Goal: Information Seeking & Learning: Check status

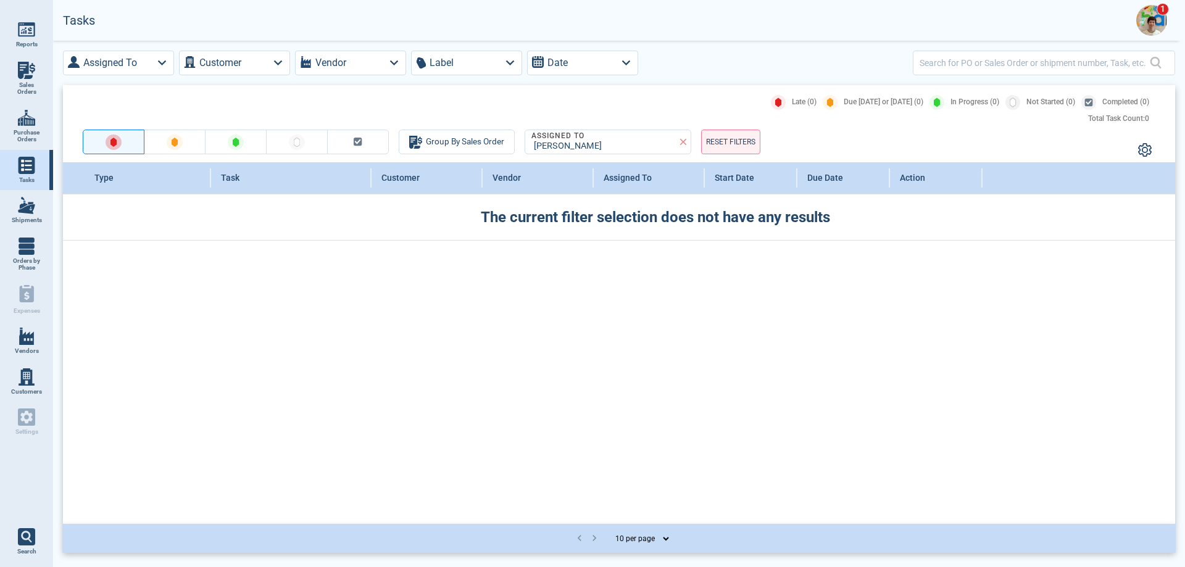
click at [966, 22] on img at bounding box center [1152, 20] width 31 height 31
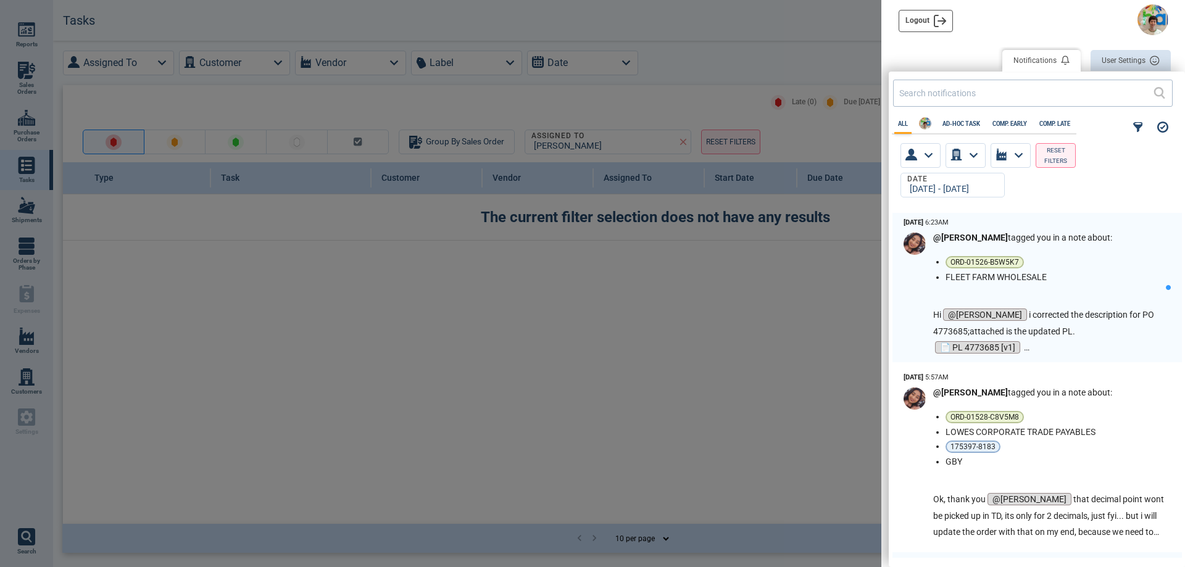
scroll to position [341, 290]
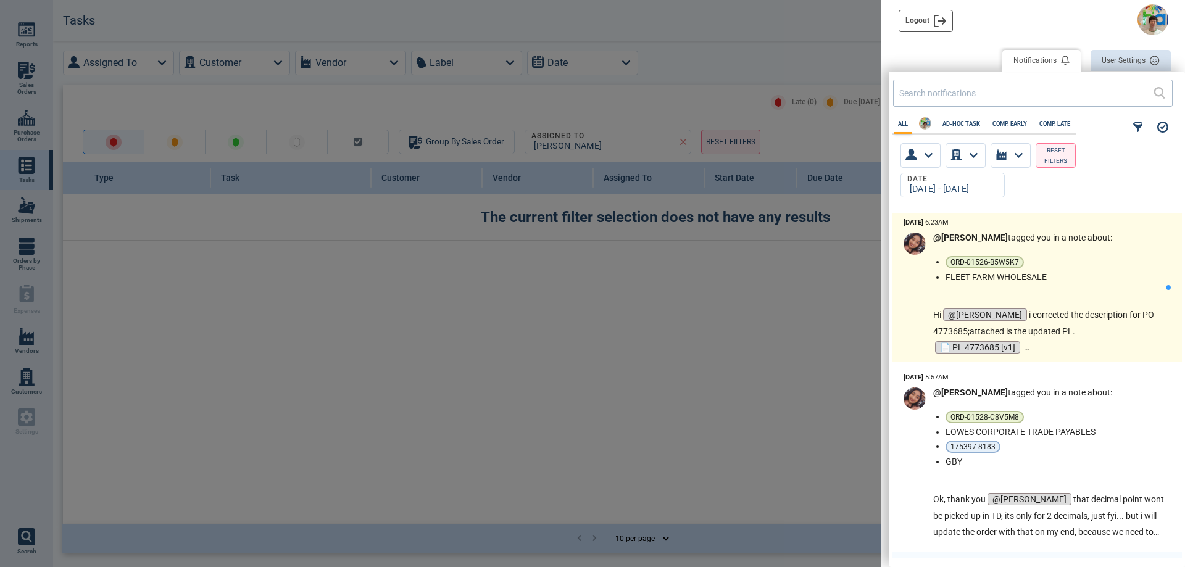
click at [966, 332] on p "Hi @[PERSON_NAME] i corrected the description for PO 4773685;attached is the up…" at bounding box center [1049, 323] width 233 height 33
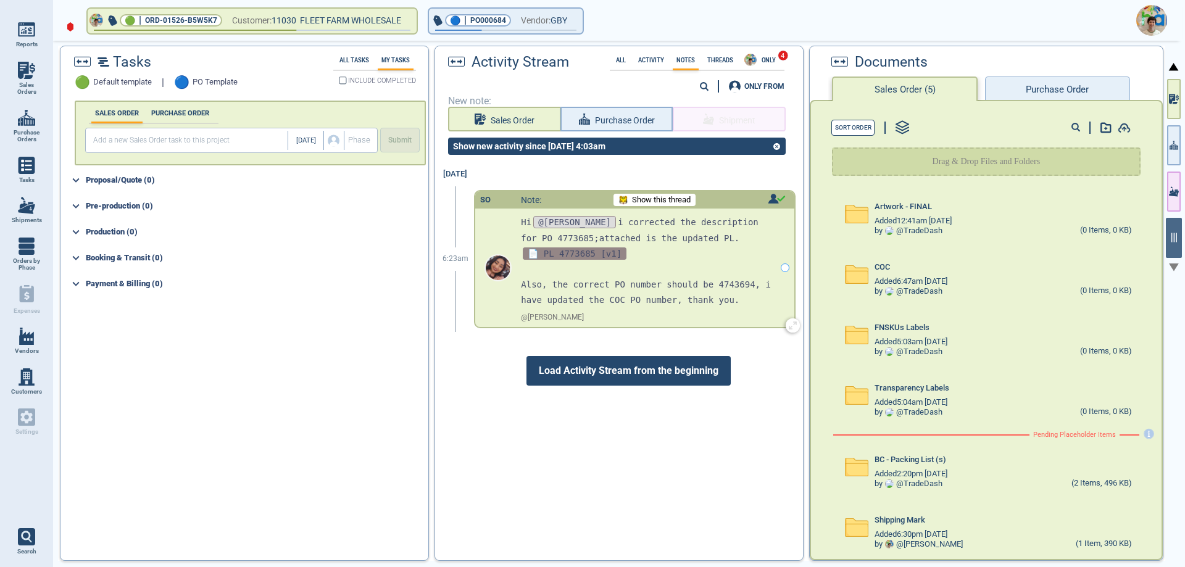
click at [583, 252] on span "📄 PL 4773685 [v1]" at bounding box center [575, 254] width 104 height 12
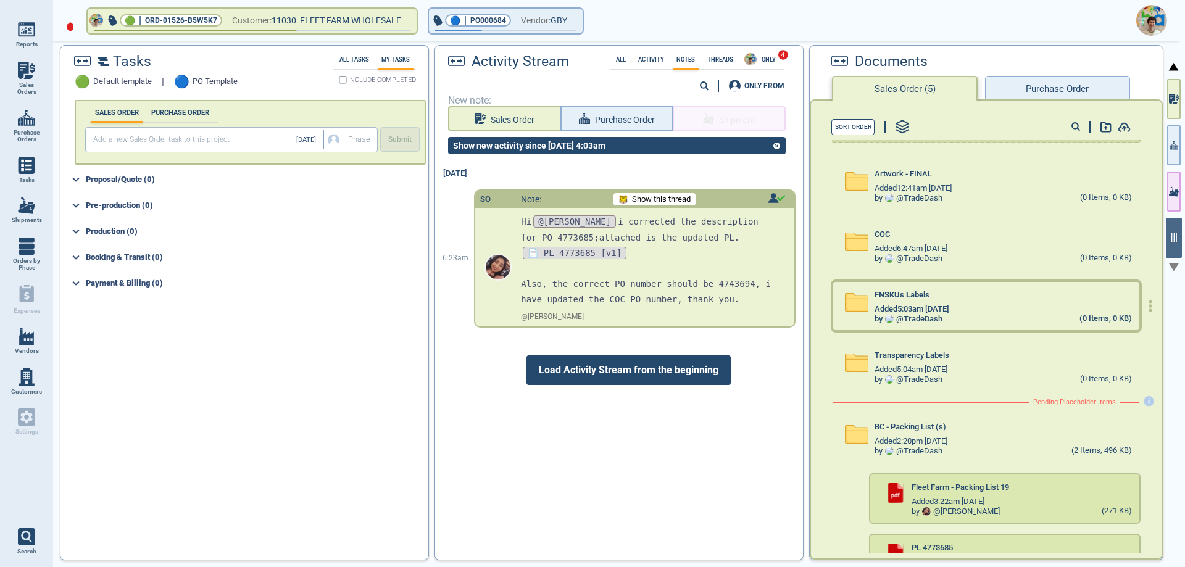
scroll to position [138, 0]
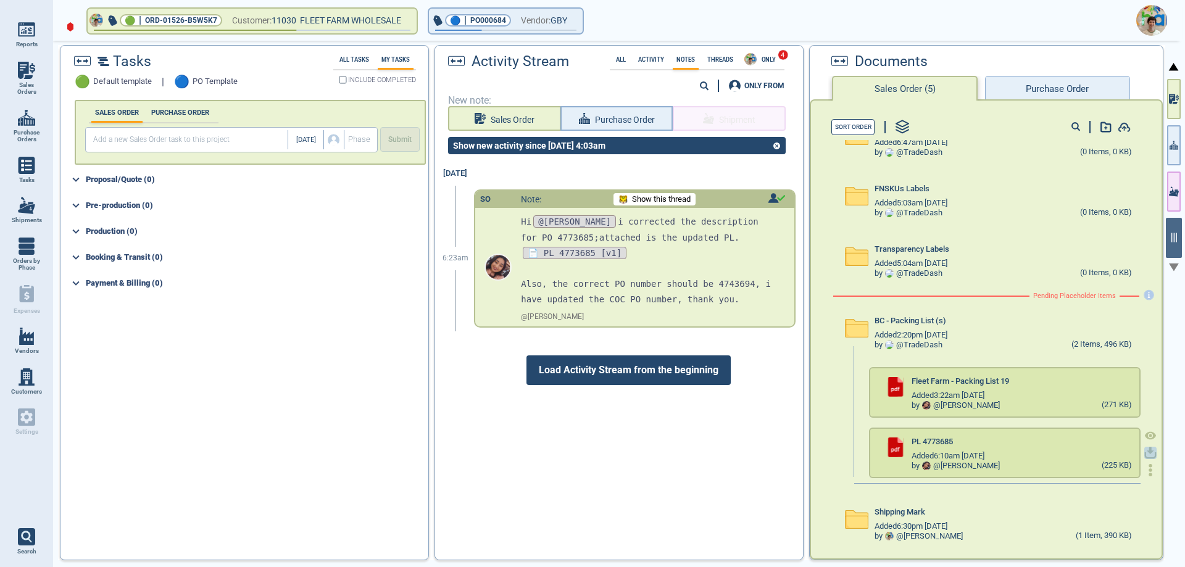
click at [966, 454] on icon "button" at bounding box center [1151, 453] width 12 height 12
